Goal: Task Accomplishment & Management: Complete application form

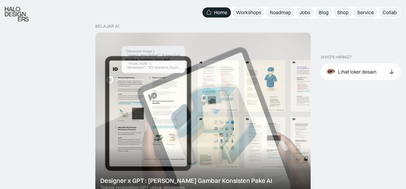
scroll to position [199, 0]
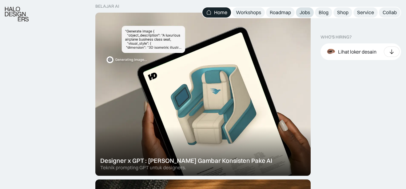
click at [299, 13] on div "Jobs" at bounding box center [304, 12] width 10 height 6
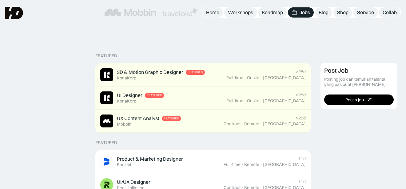
scroll to position [114, 0]
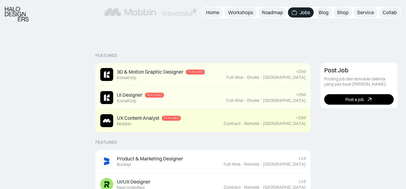
click at [211, 120] on div "UX Content Analyst Featured Mobbin" at bounding box center [161, 120] width 123 height 13
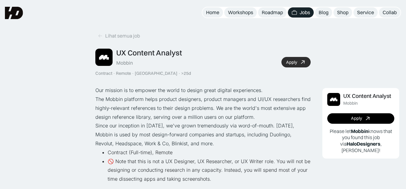
click at [285, 59] on link "Apply" at bounding box center [295, 62] width 29 height 10
click at [305, 17] on link "Jobs" at bounding box center [301, 12] width 26 height 10
